Goal: Obtain resource: Download file/media

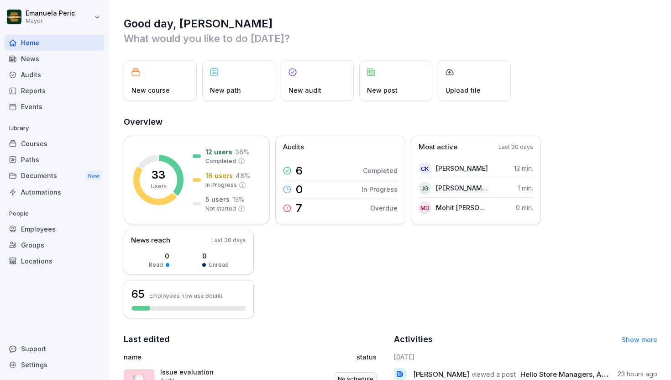
click at [53, 87] on div "Reports" at bounding box center [55, 91] width 100 height 16
click at [69, 92] on div "Reports" at bounding box center [55, 91] width 100 height 16
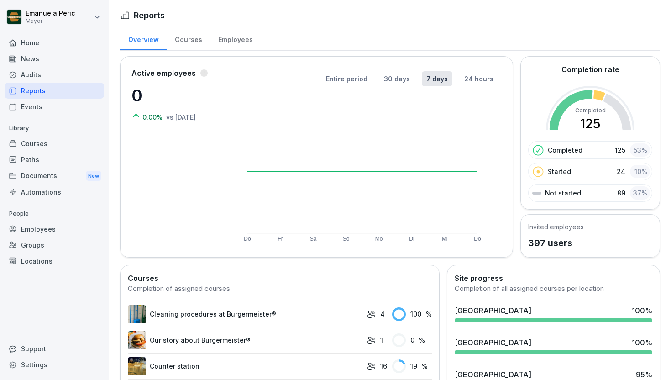
click at [83, 70] on div "Audits" at bounding box center [55, 75] width 100 height 16
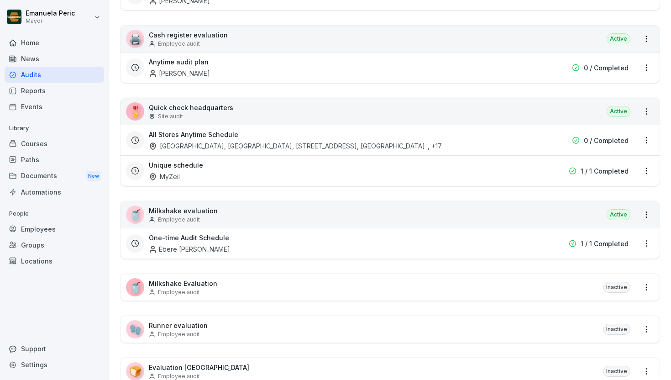
scroll to position [391, 0]
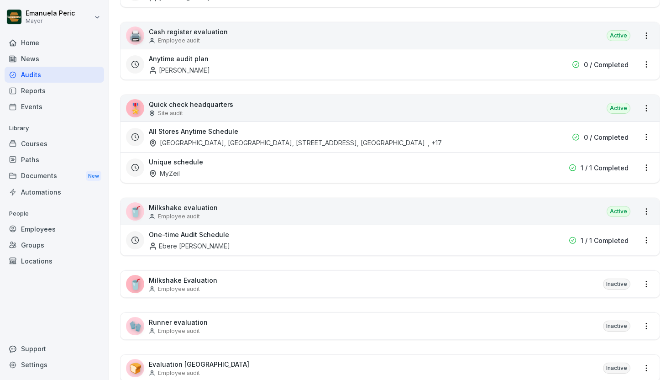
click at [357, 133] on div "All Stores Anytime Schedule [GEOGRAPHIC_DATA], [STREET_ADDRESS], [GEOGRAPHIC_DA…" at bounding box center [332, 136] width 366 height 21
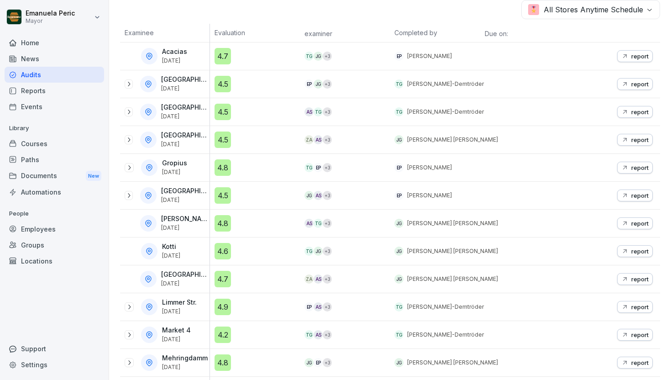
click at [631, 164] on font "report" at bounding box center [639, 167] width 17 height 7
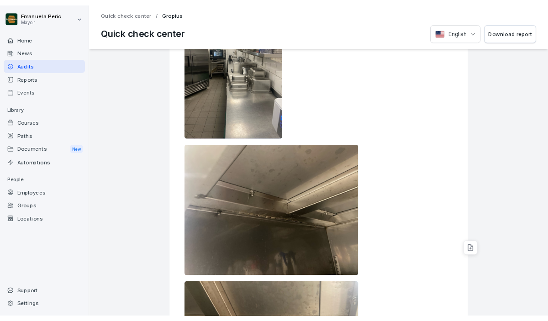
scroll to position [4218, 0]
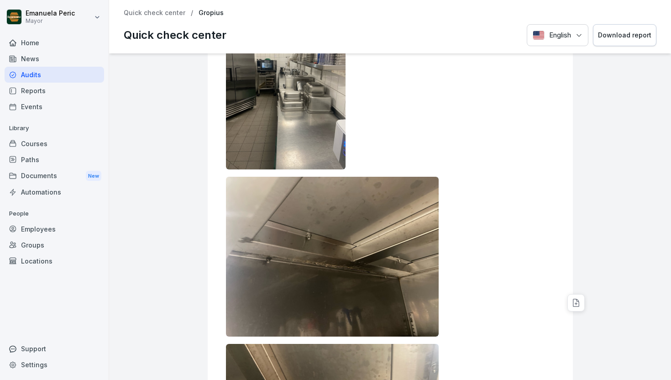
click at [616, 37] on font "Download report" at bounding box center [624, 35] width 53 height 8
